Goal: Task Accomplishment & Management: Manage account settings

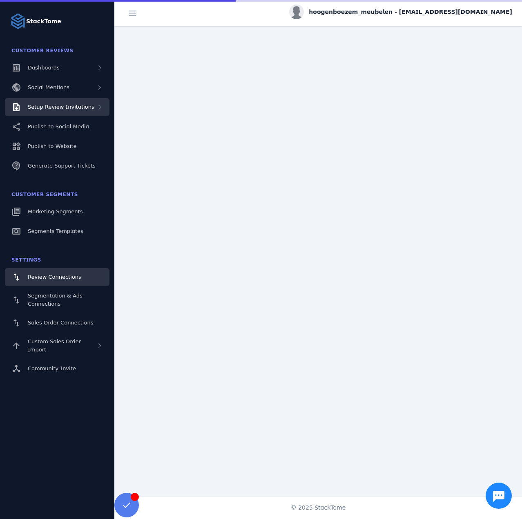
click at [70, 112] on div "Setup Review Invitations" at bounding box center [57, 107] width 105 height 18
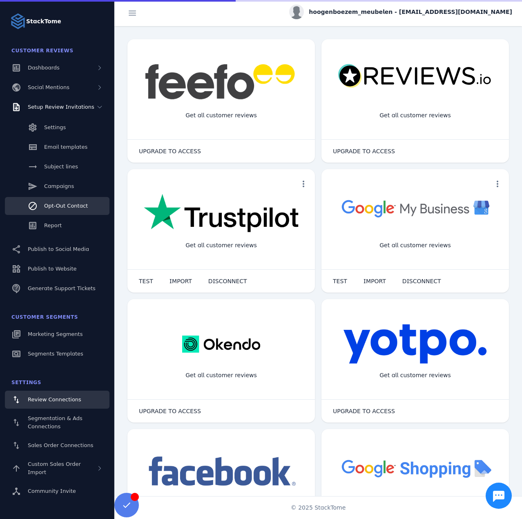
click at [65, 214] on link "Opt-Out Contact" at bounding box center [57, 206] width 105 height 18
click at [62, 225] on link "Report" at bounding box center [57, 225] width 105 height 18
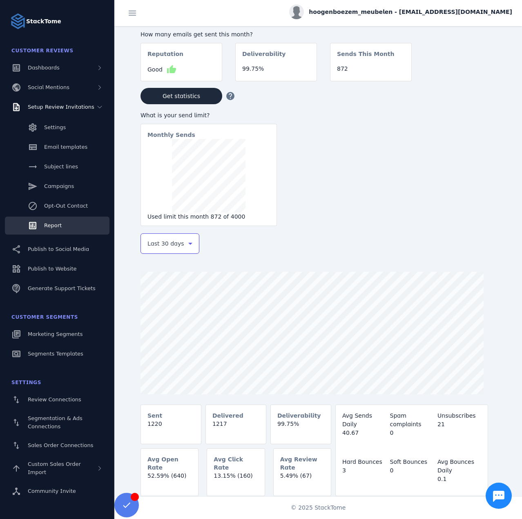
click at [179, 247] on div "Last 30 days" at bounding box center [166, 243] width 38 height 10
click at [155, 312] on span "Last 7 days" at bounding box center [163, 308] width 33 height 10
click at [434, 2] on classic-layout "StackTome Customer Reviews Dashboards Social Mentions Setup Review Invitations …" at bounding box center [261, 259] width 522 height 519
click at [435, 17] on div "hoogenboezem_meubelen - cs_hoogenboezem@stacktome.com" at bounding box center [400, 11] width 223 height 15
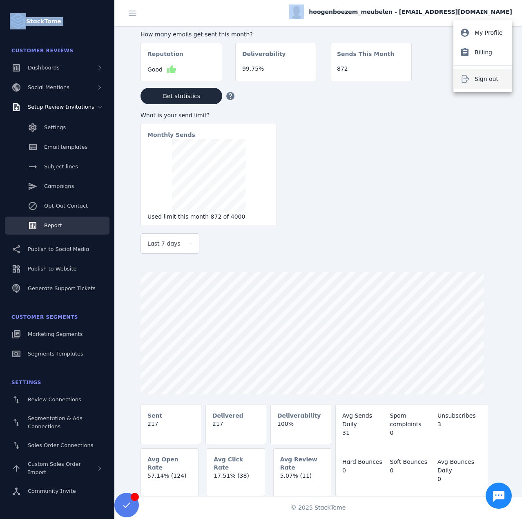
click at [477, 73] on button "Sign out" at bounding box center [482, 79] width 59 height 20
